Goal: Navigation & Orientation: Find specific page/section

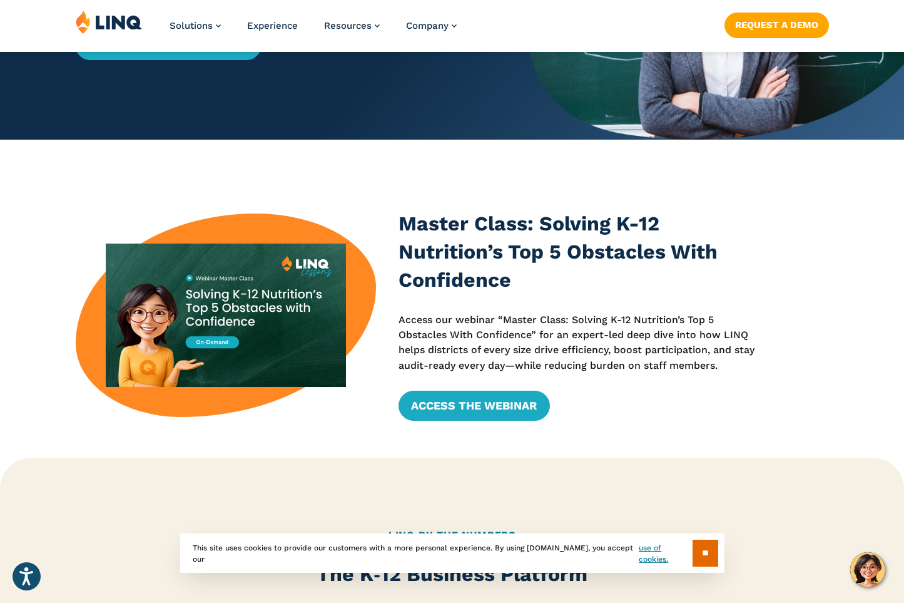
scroll to position [313, 0]
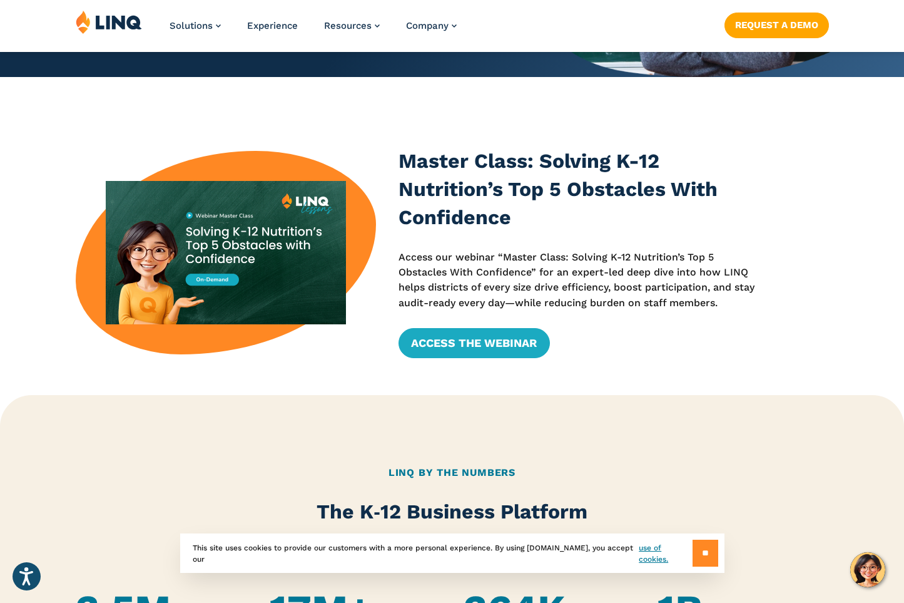
click at [699, 550] on input "**" at bounding box center [706, 552] width 26 height 27
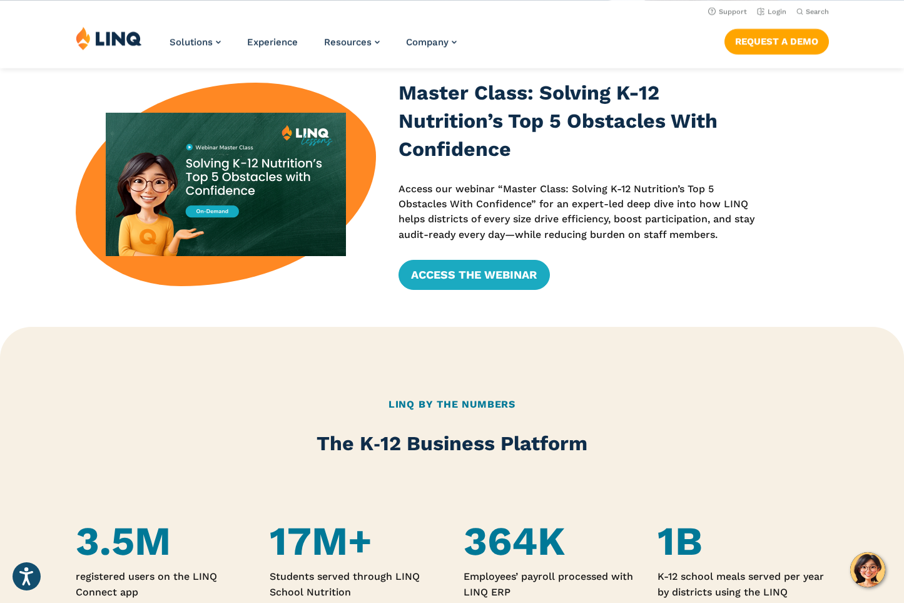
scroll to position [0, 0]
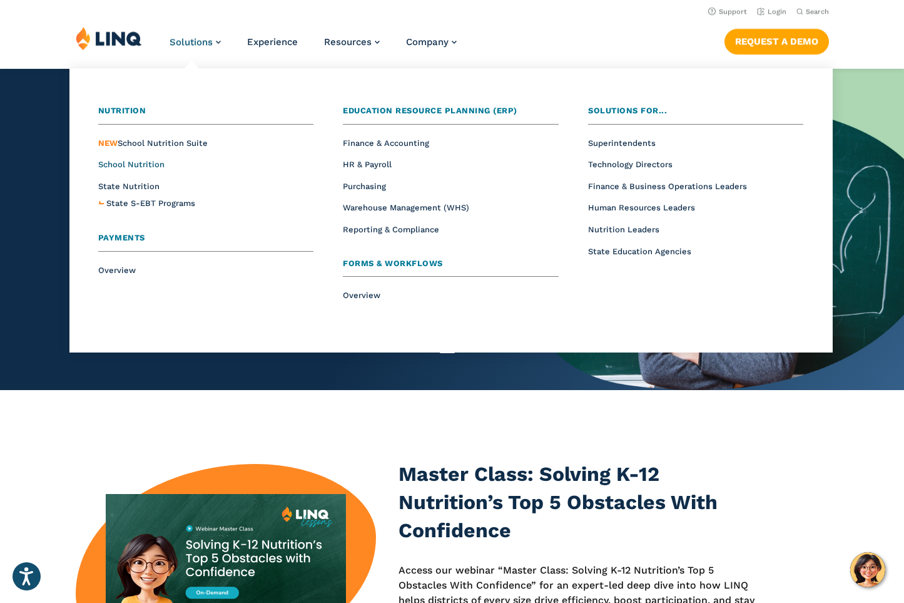
click at [120, 164] on span "School Nutrition" at bounding box center [131, 164] width 66 height 9
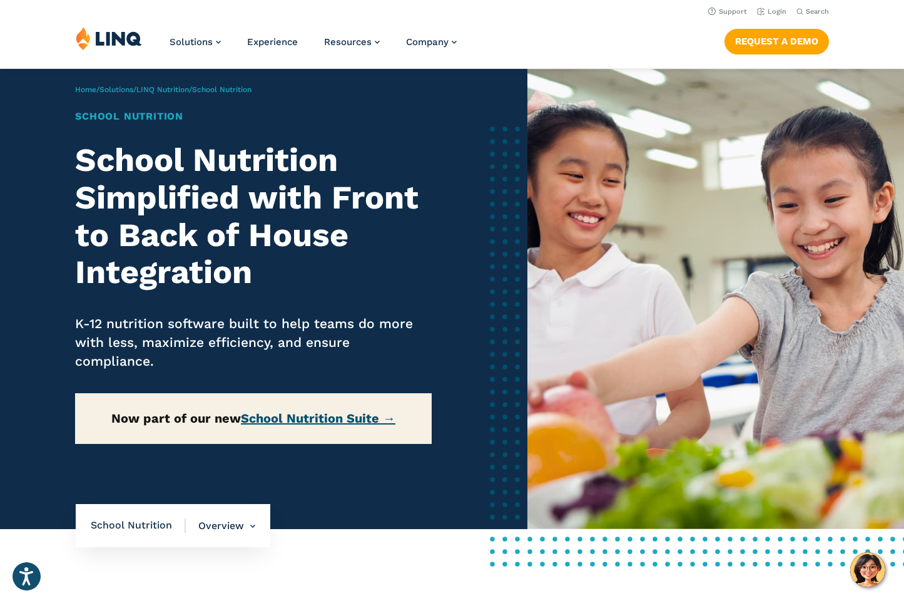
click at [277, 411] on link "School Nutrition Suite →" at bounding box center [318, 418] width 155 height 15
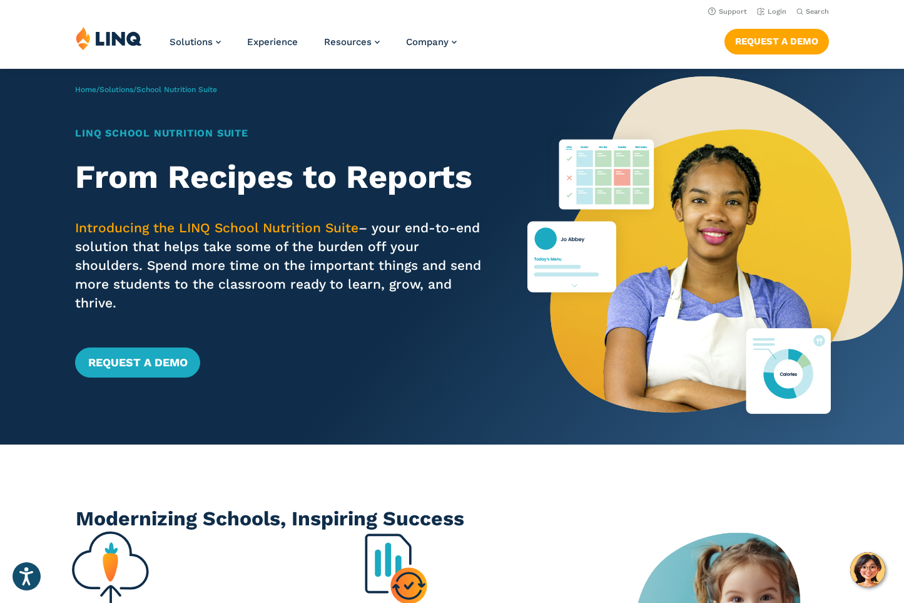
click at [113, 38] on img at bounding box center [109, 38] width 66 height 24
